Goal: Information Seeking & Learning: Learn about a topic

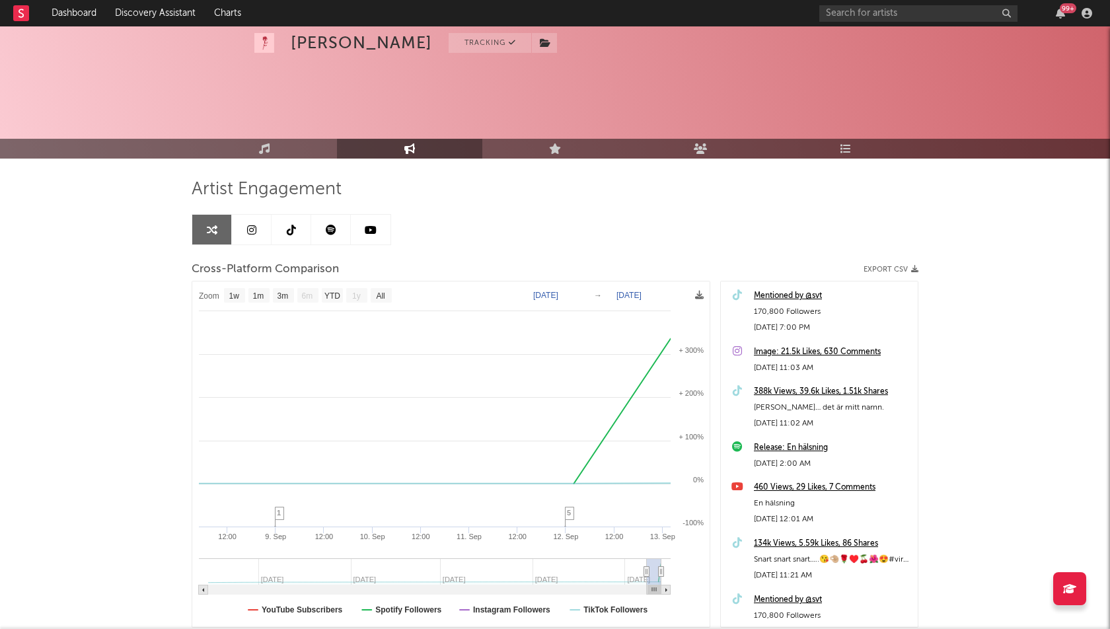
select select "1w"
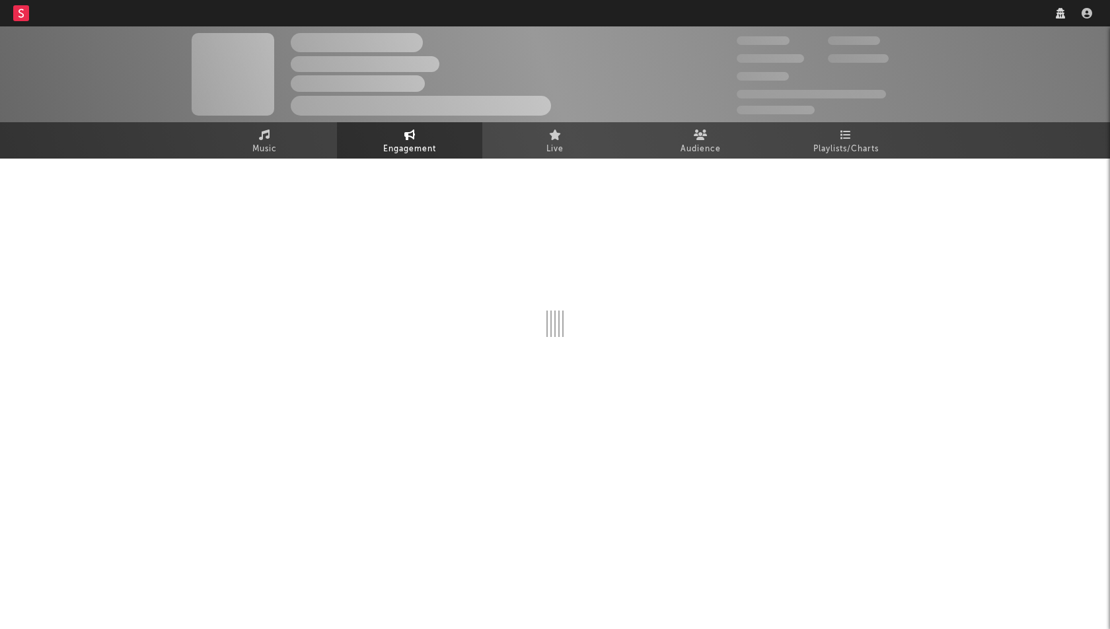
select select "1w"
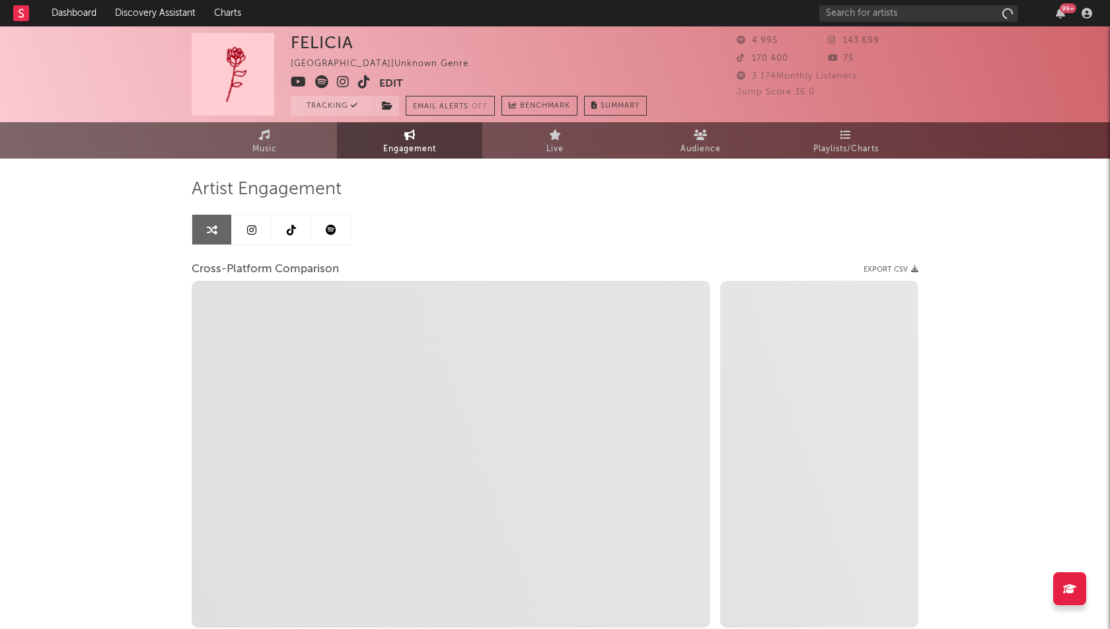
select select "1m"
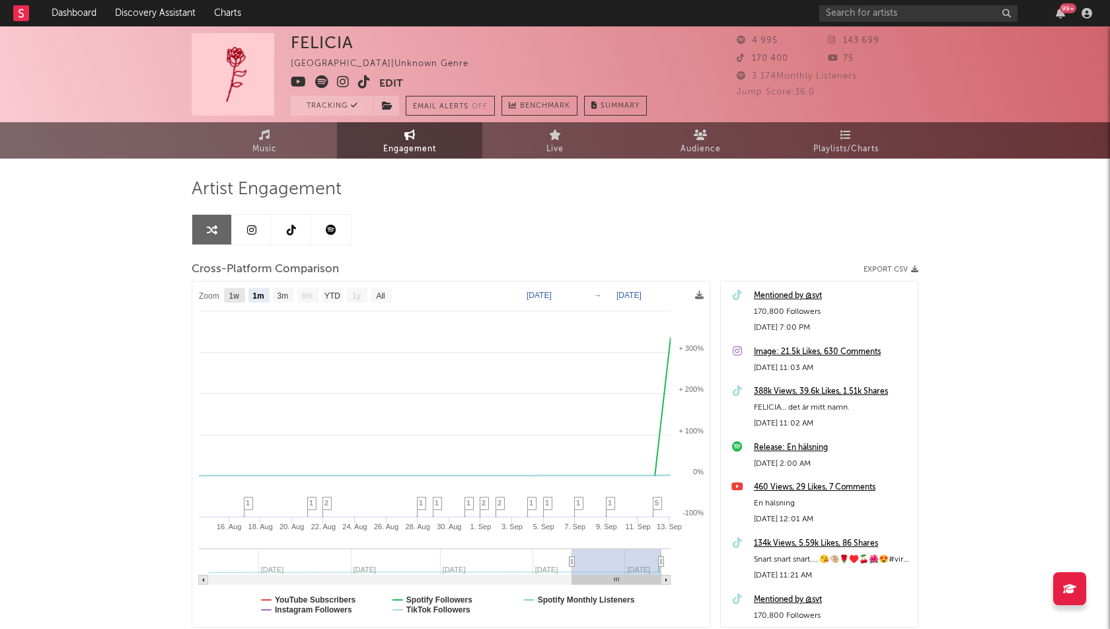
click at [239, 296] on text "1w" at bounding box center [234, 295] width 11 height 9
select select "1w"
type input "[DATE]"
select select "1w"
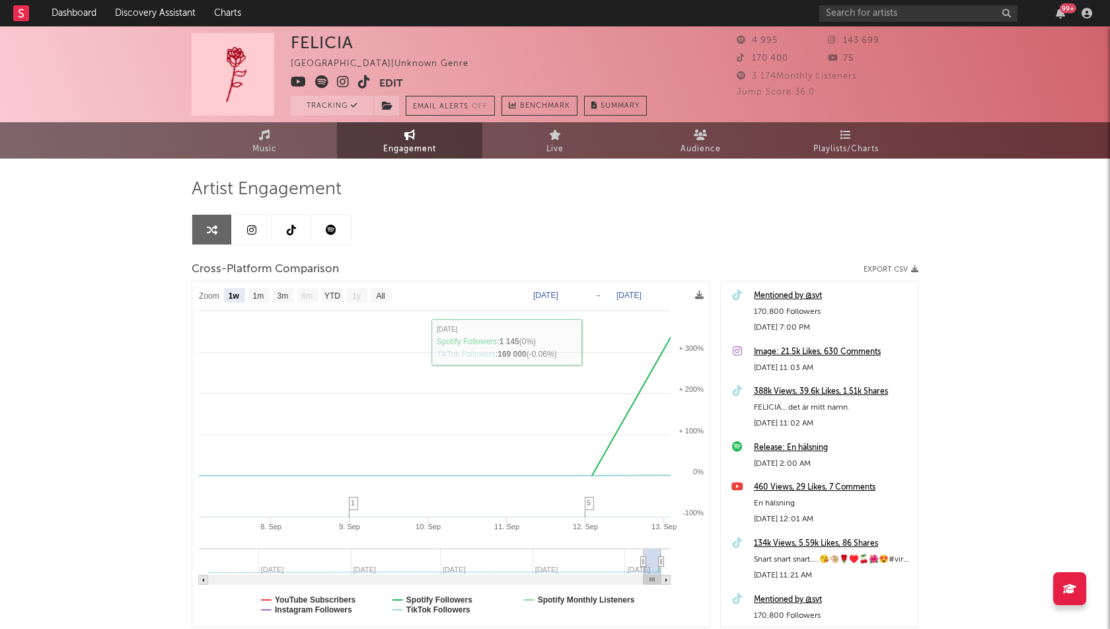
click at [326, 233] on icon at bounding box center [331, 230] width 11 height 11
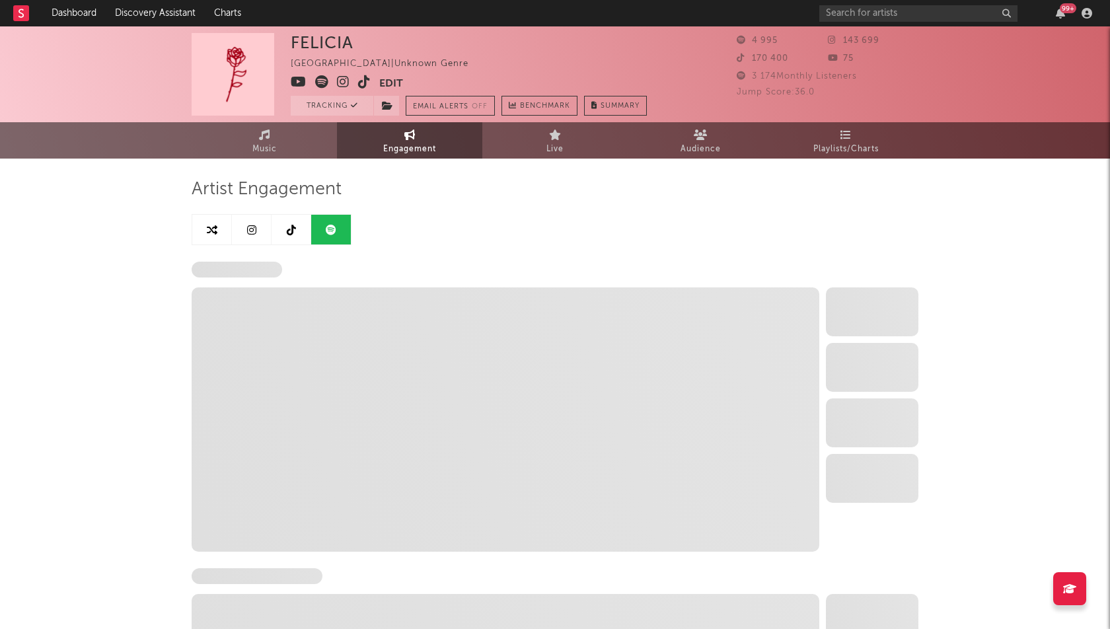
select select "1w"
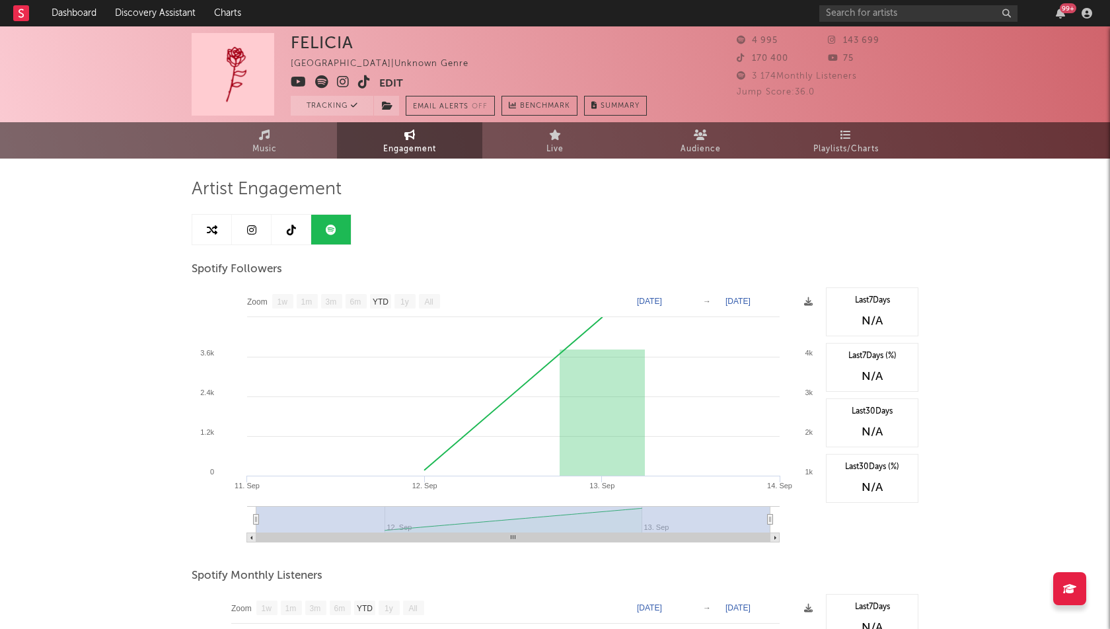
click at [295, 233] on icon at bounding box center [291, 230] width 9 height 11
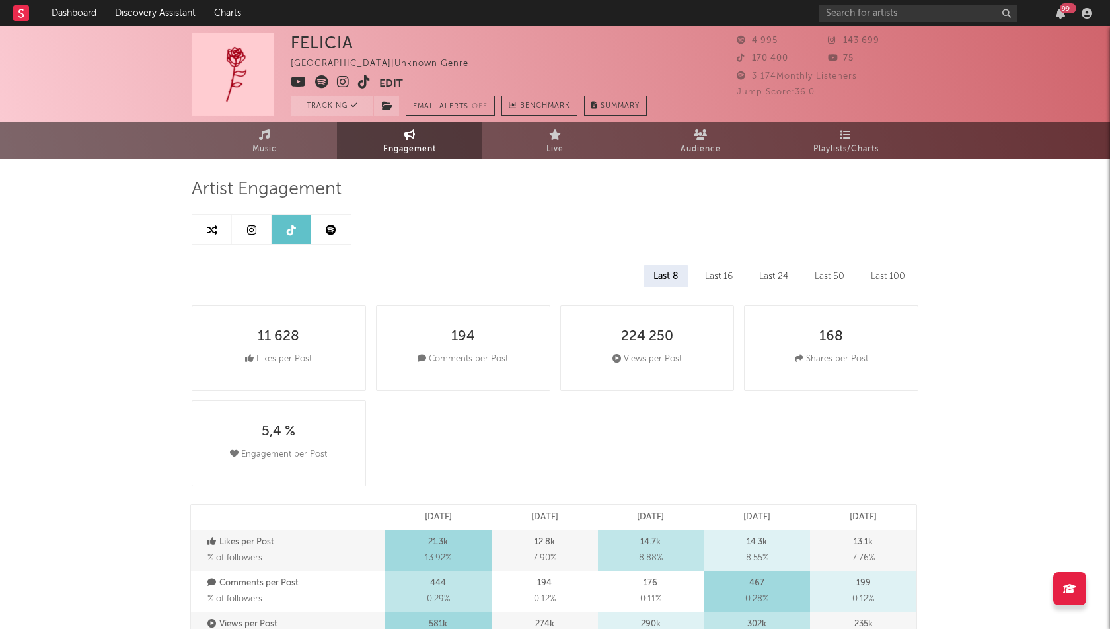
select select "1w"
click at [245, 239] on link at bounding box center [252, 230] width 40 height 30
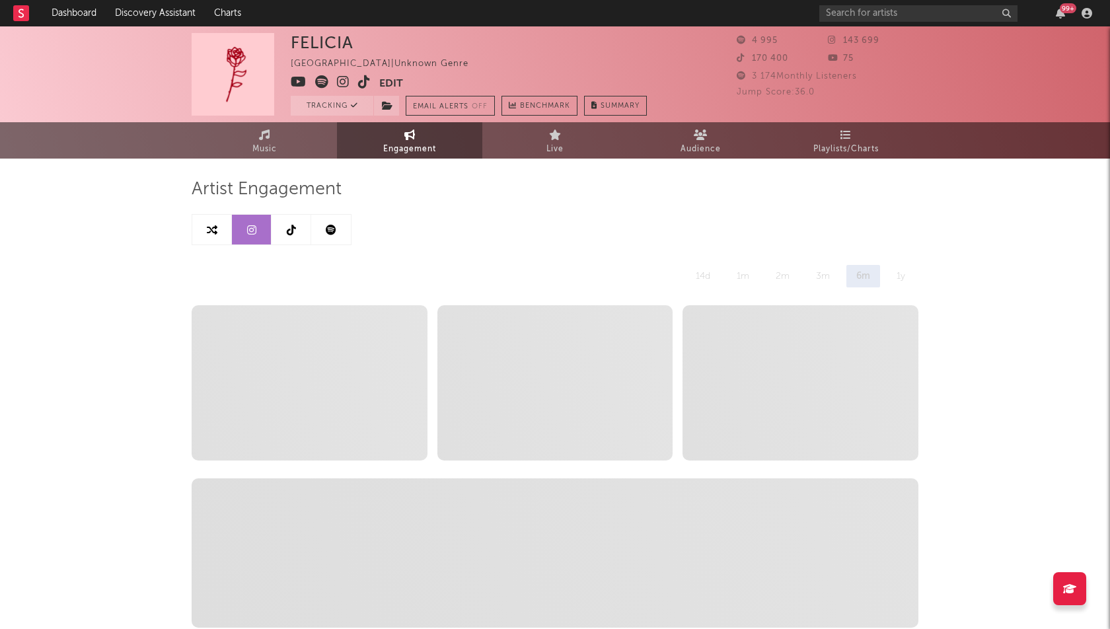
select select "1w"
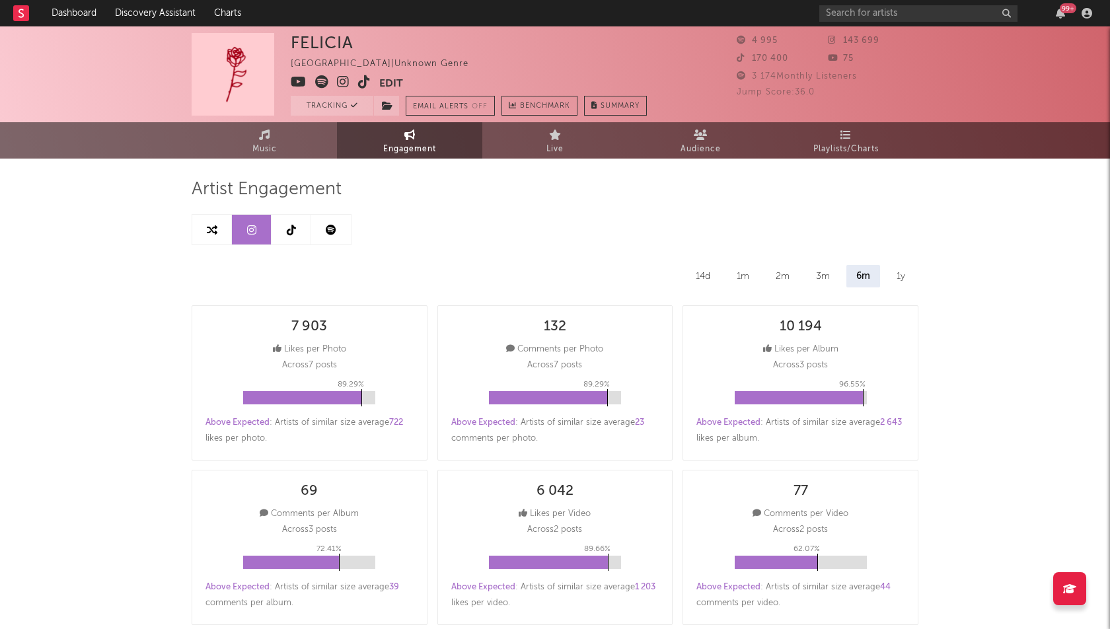
click at [715, 272] on div "14d" at bounding box center [703, 276] width 34 height 22
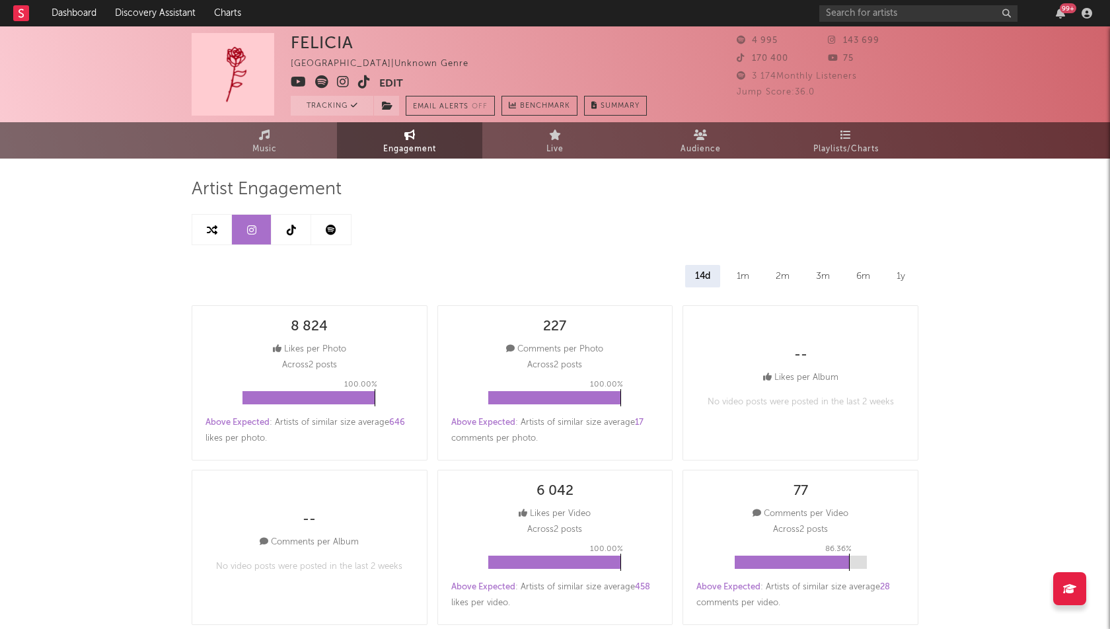
click at [219, 233] on link at bounding box center [212, 230] width 40 height 30
select select "1m"
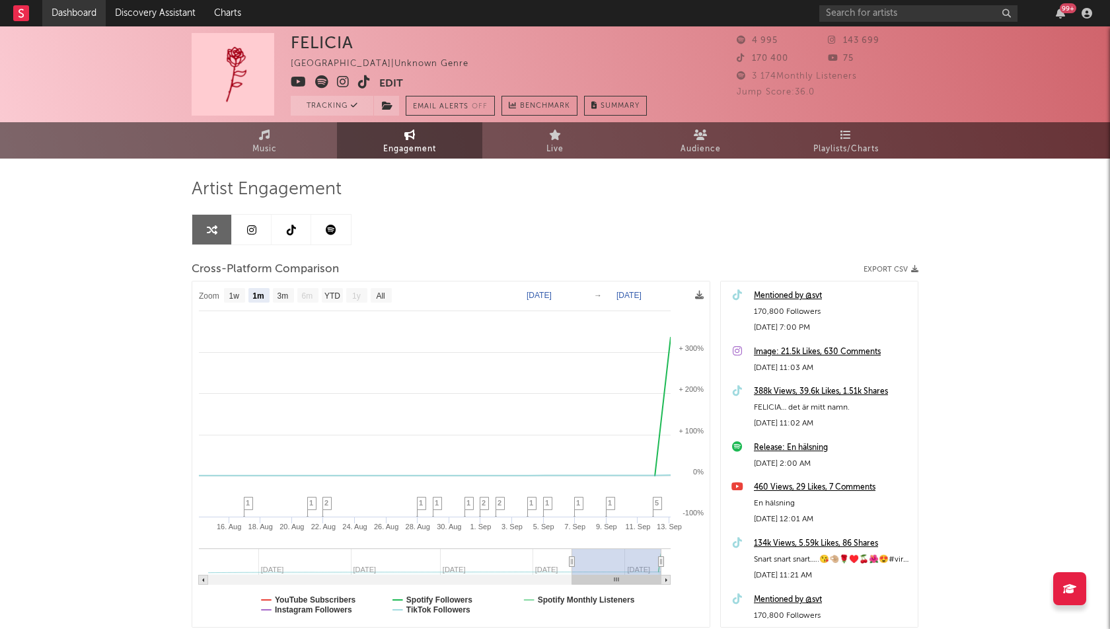
click at [65, 13] on link "Dashboard" at bounding box center [73, 13] width 63 height 26
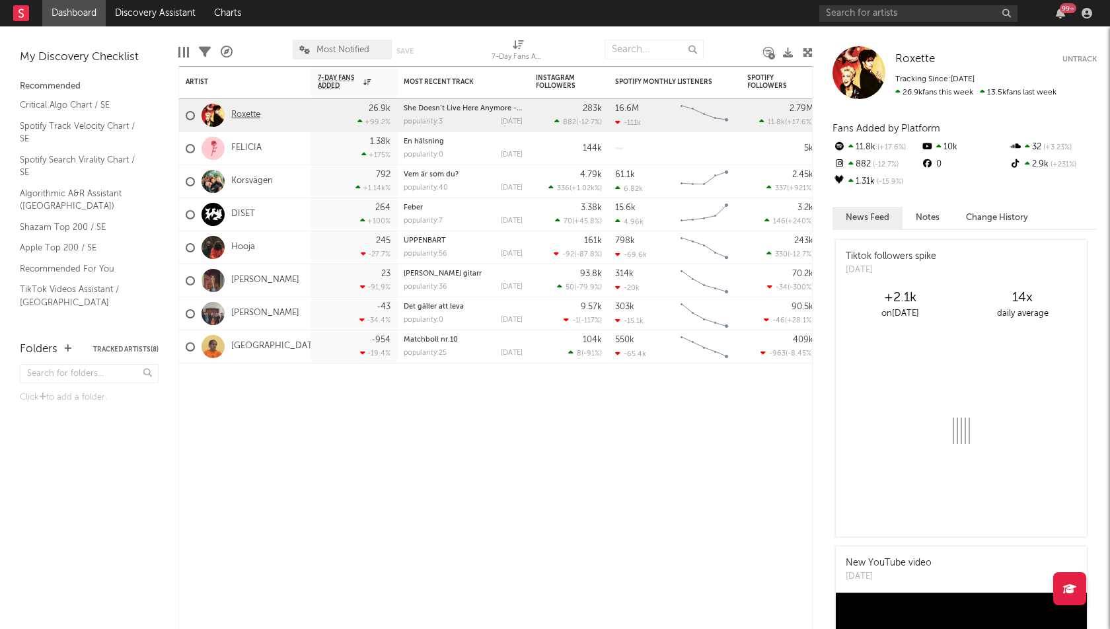
click at [240, 114] on link "Roxette" at bounding box center [245, 115] width 29 height 11
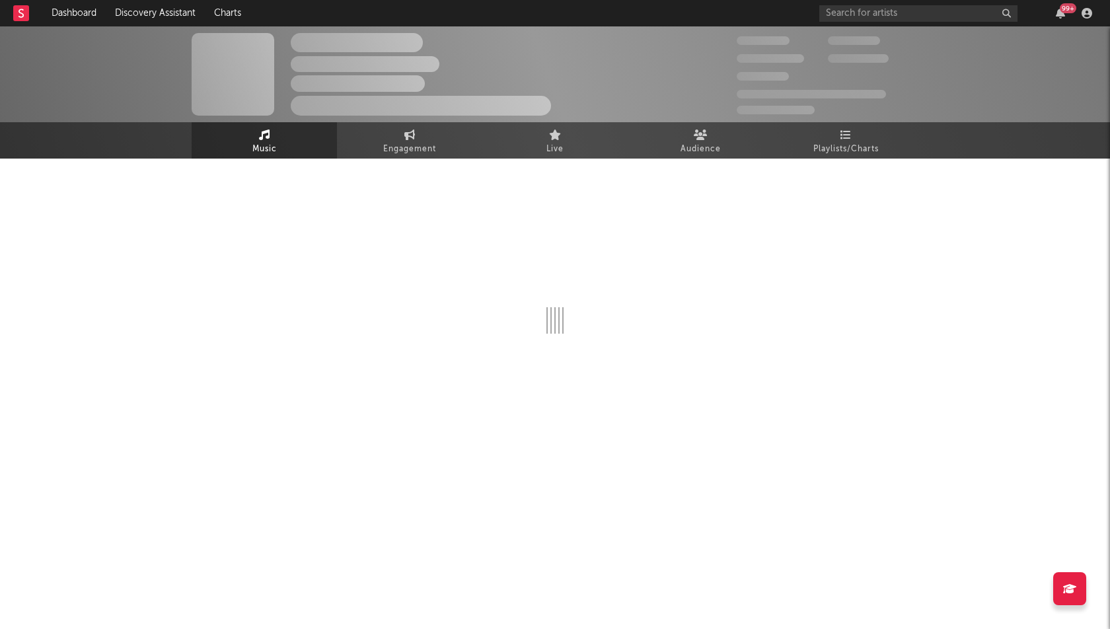
select select "6m"
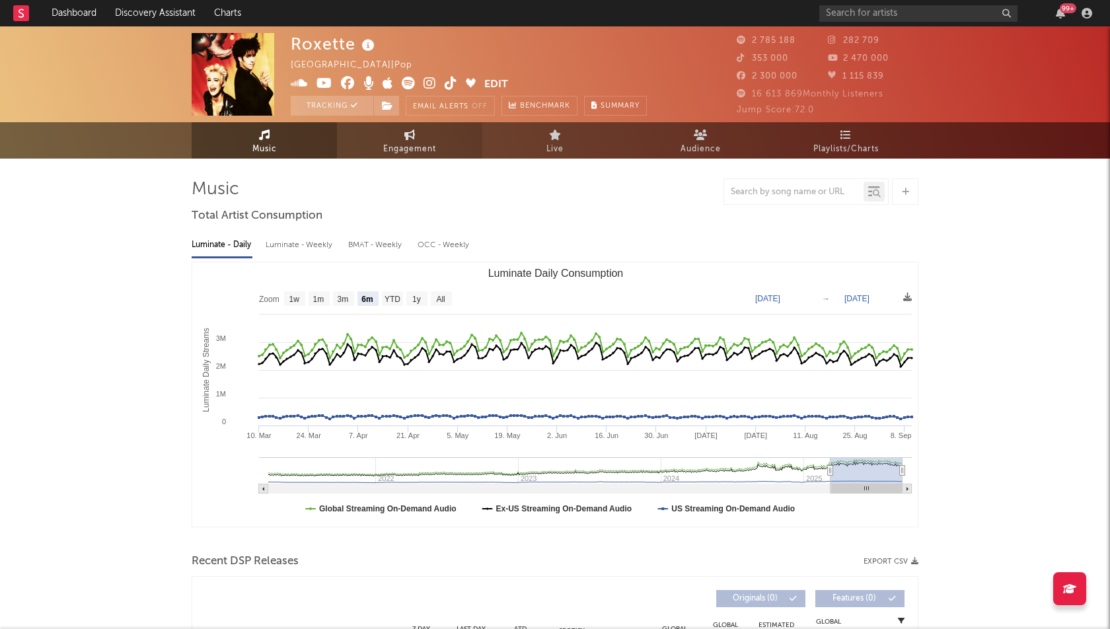
click at [433, 130] on link "Engagement" at bounding box center [409, 140] width 145 height 36
select select "1w"
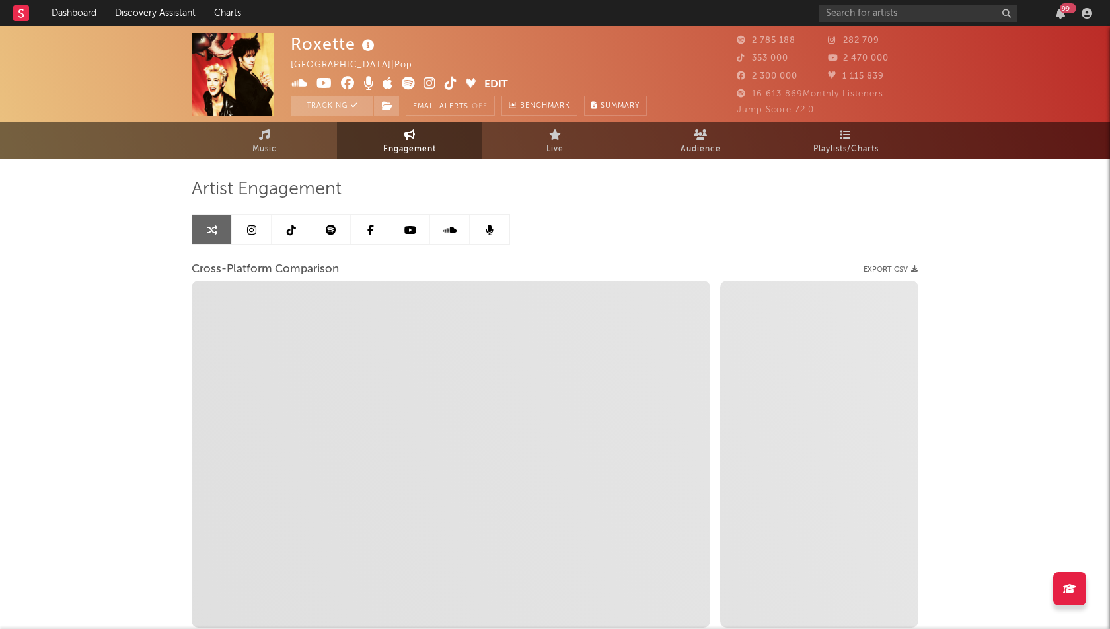
select select "1m"
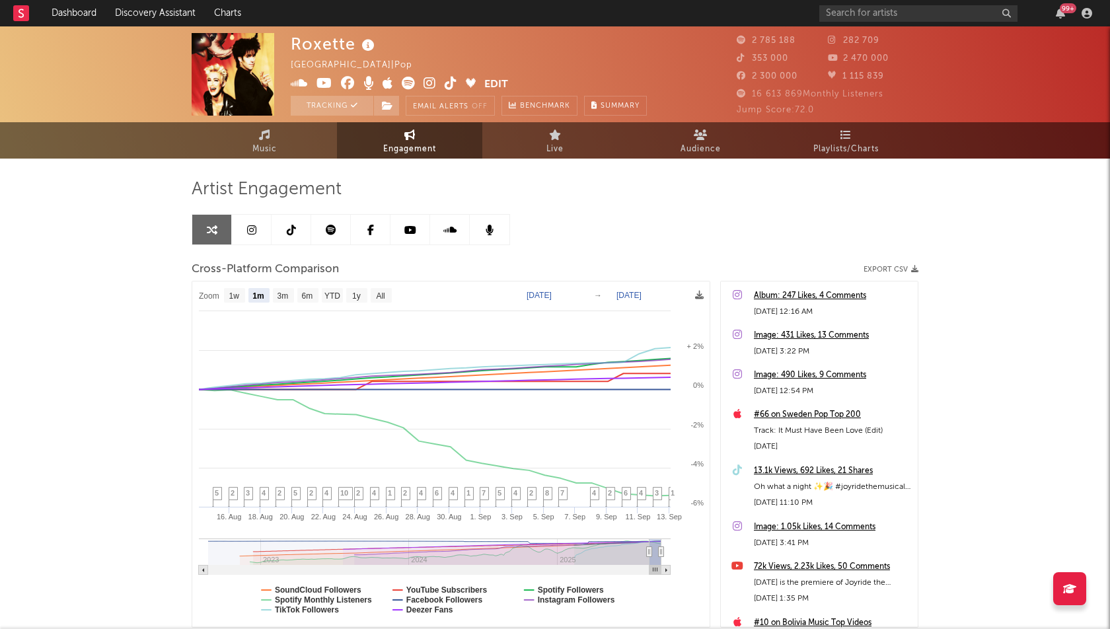
click at [289, 229] on icon at bounding box center [291, 230] width 9 height 11
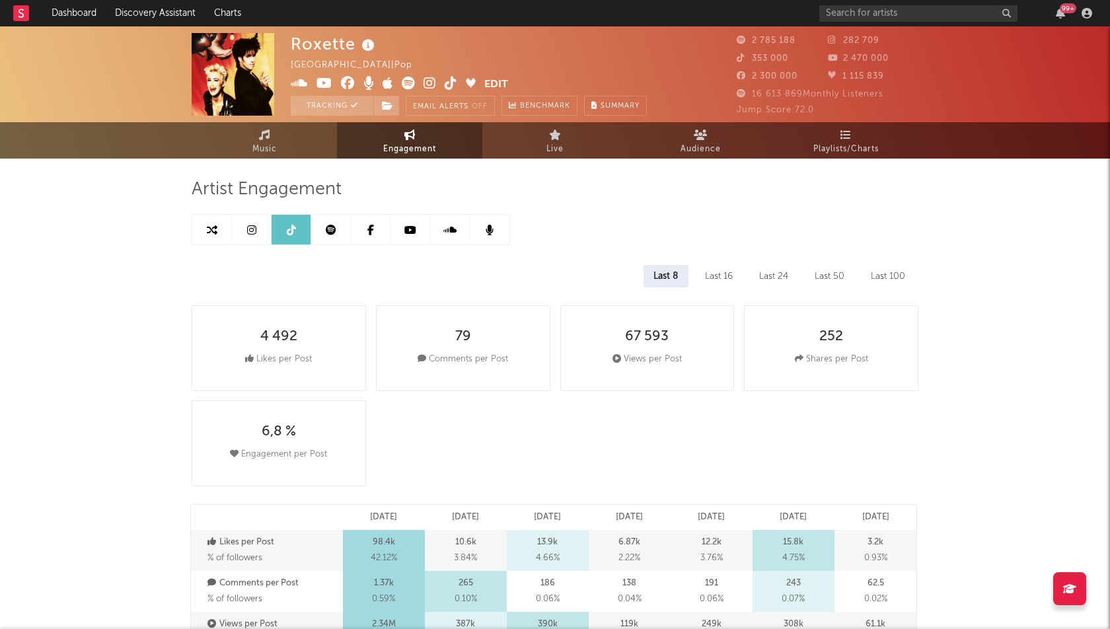
select select "6m"
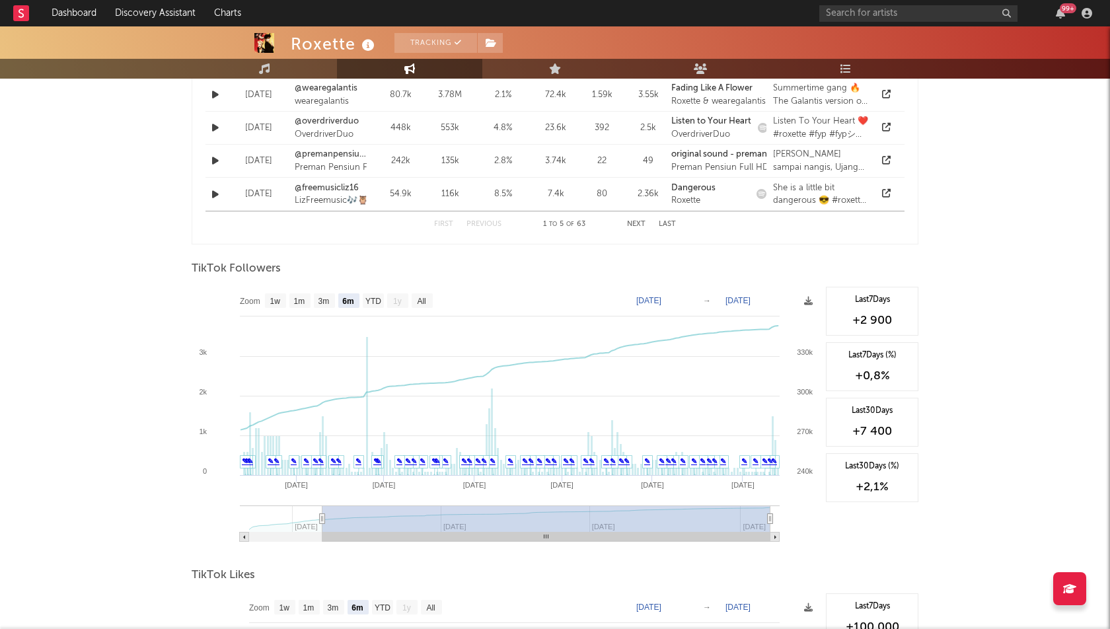
scroll to position [1102, 0]
click at [369, 294] on rect at bounding box center [373, 301] width 21 height 15
select select "YTD"
type input "[DATE]"
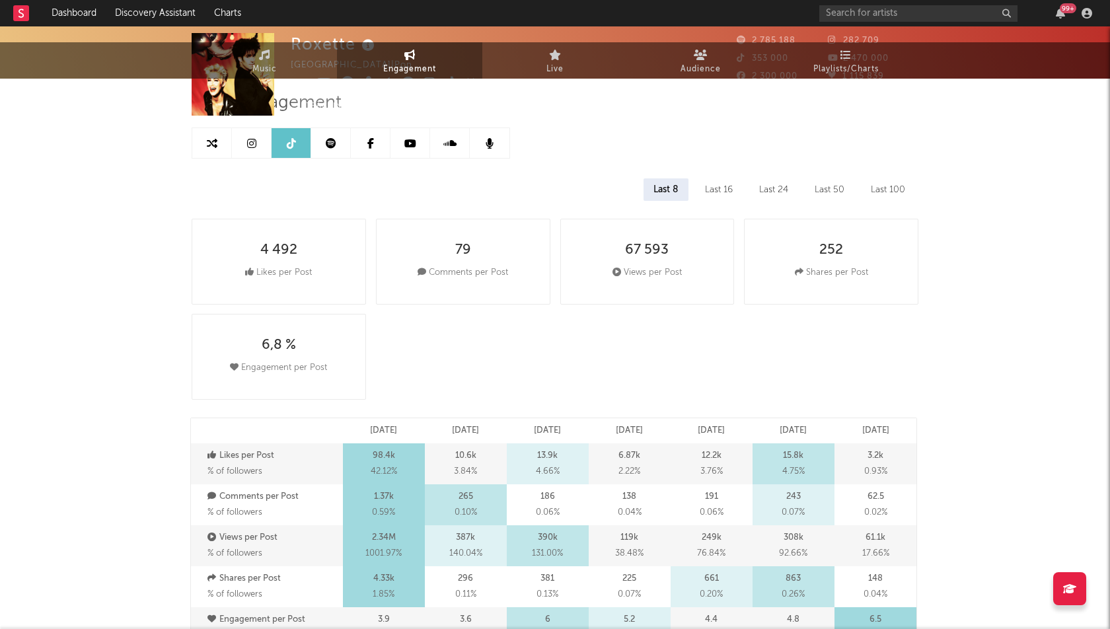
scroll to position [0, 0]
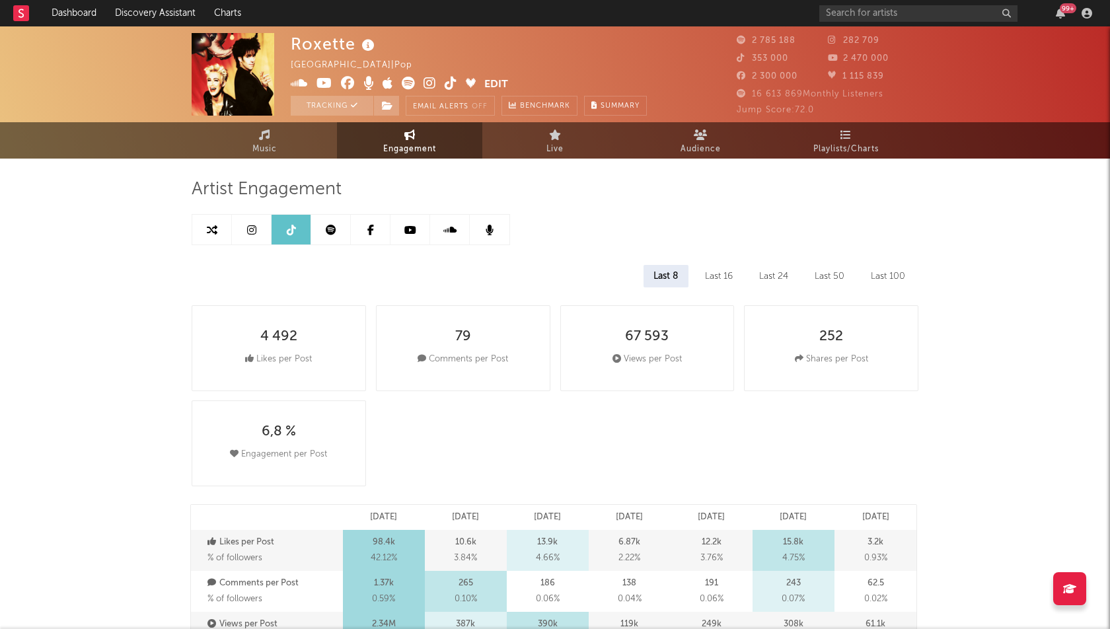
click at [890, 279] on div "Last 100" at bounding box center [888, 276] width 54 height 22
click at [338, 222] on link at bounding box center [331, 230] width 40 height 30
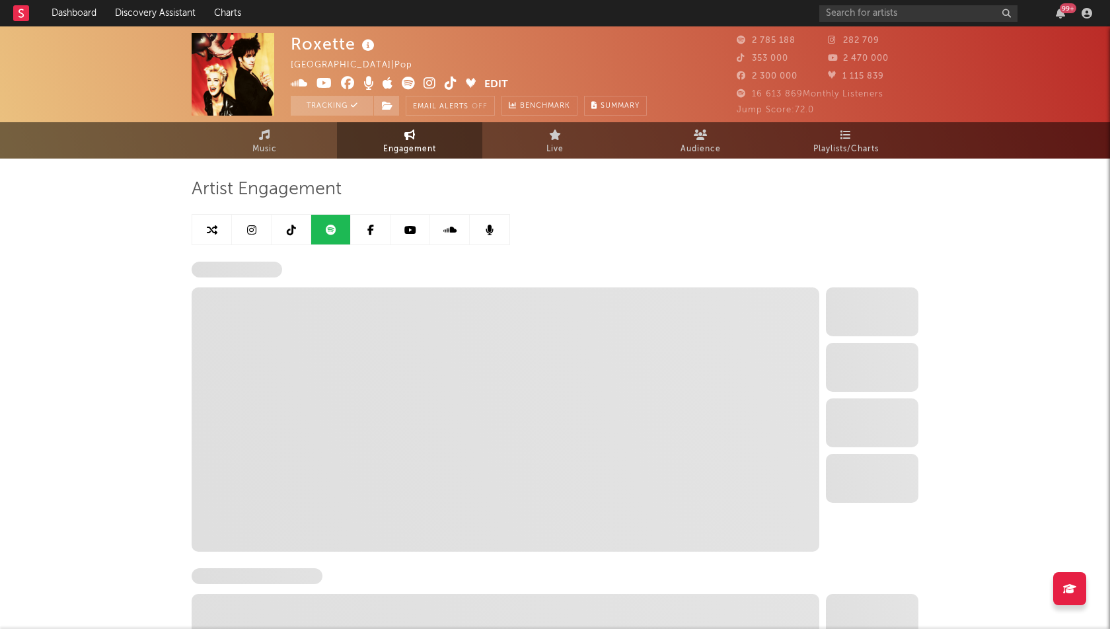
select select "6m"
select select "1w"
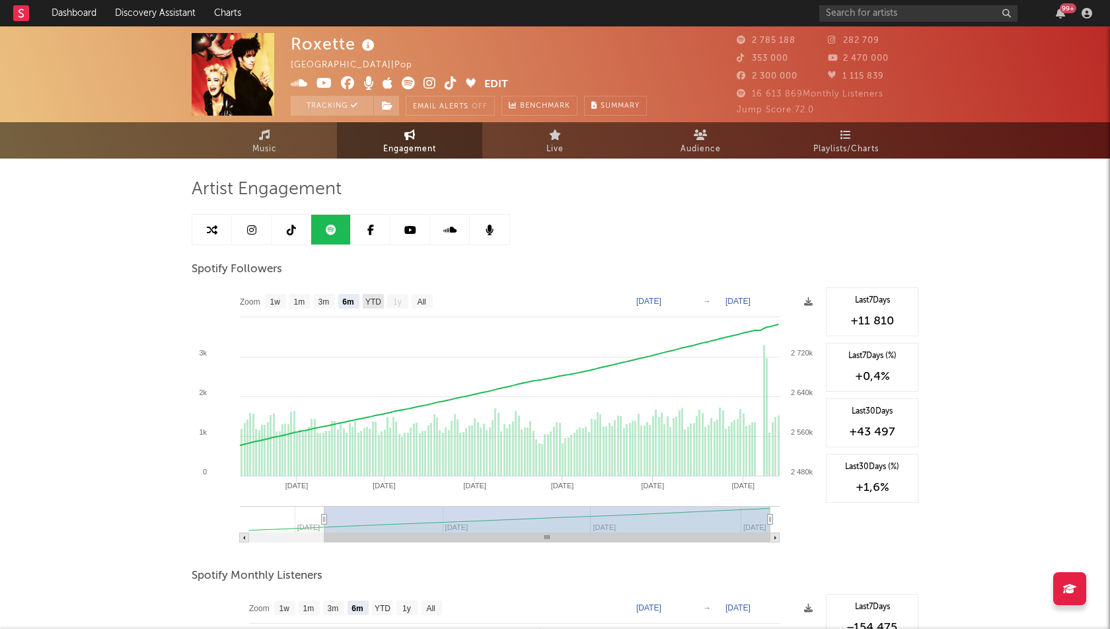
click at [377, 297] on text "YTD" at bounding box center [373, 301] width 16 height 9
select select "YTD"
type input "[DATE]"
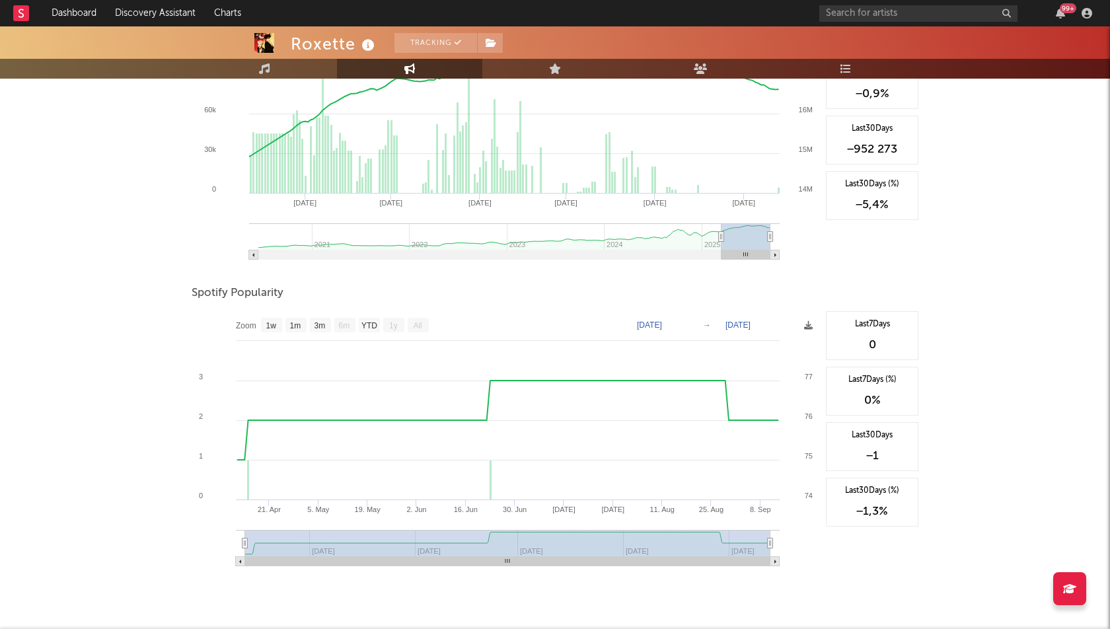
scroll to position [626, 0]
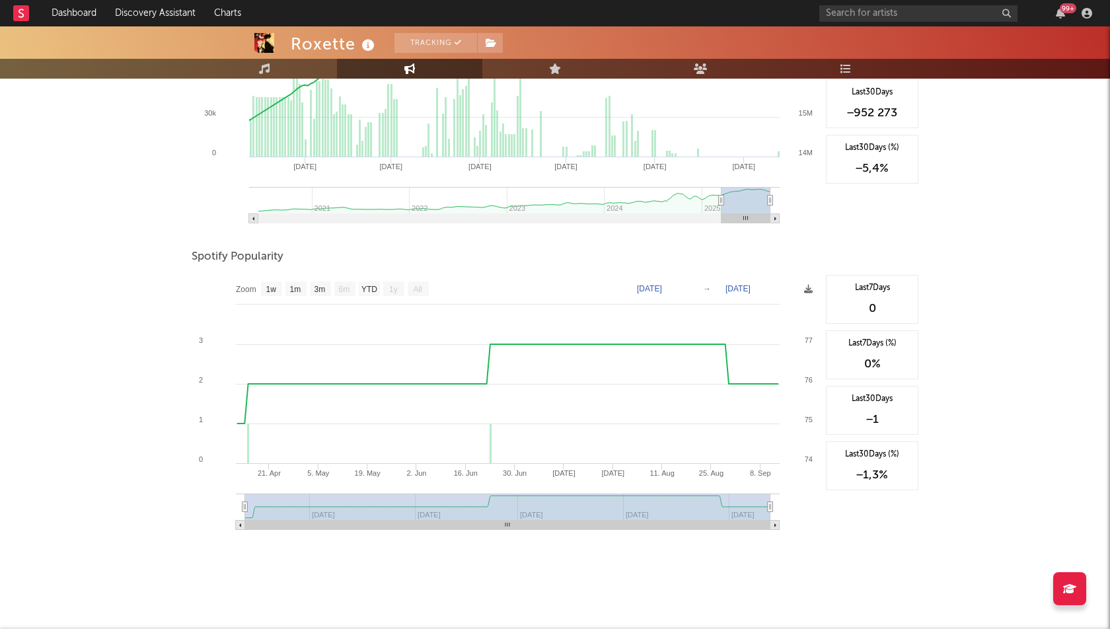
click at [1048, 176] on div "Roxette Tracking [GEOGRAPHIC_DATA] | Pop Edit Tracking Email Alerts Off Benchma…" at bounding box center [555, 16] width 1110 height 1231
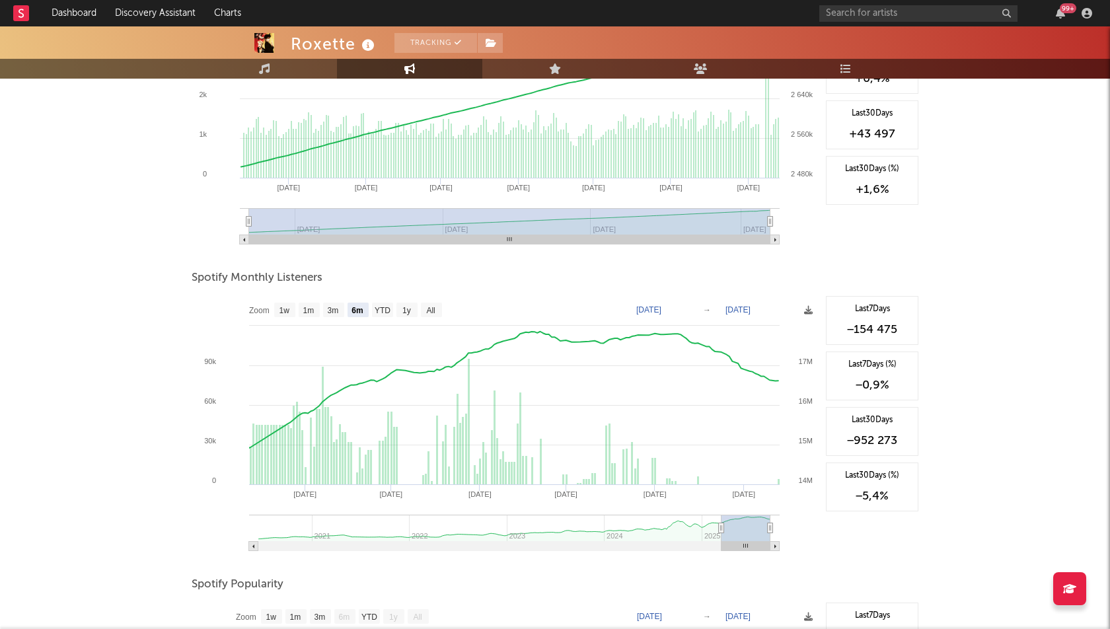
scroll to position [0, 0]
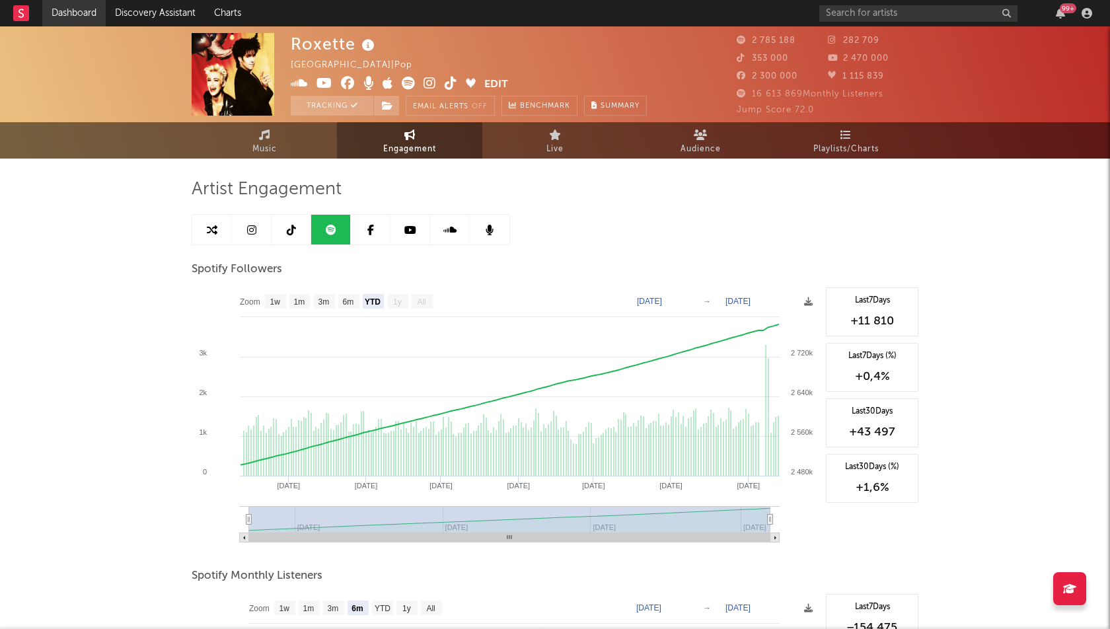
click at [71, 7] on link "Dashboard" at bounding box center [73, 13] width 63 height 26
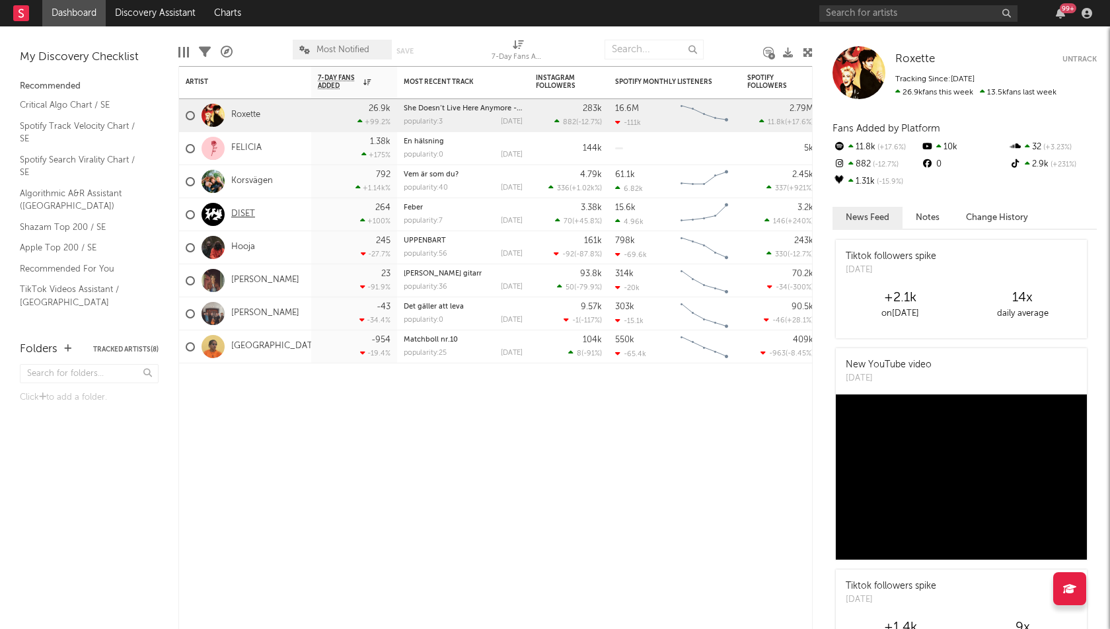
click at [243, 212] on link "DISET" at bounding box center [243, 214] width 24 height 11
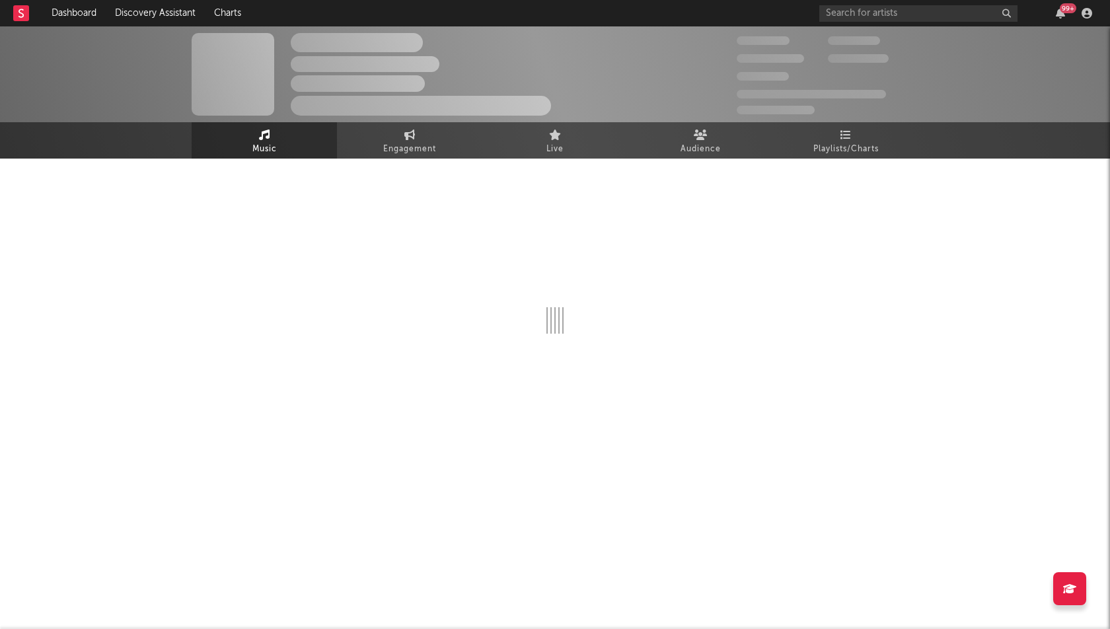
select select "6m"
